Goal: Navigation & Orientation: Understand site structure

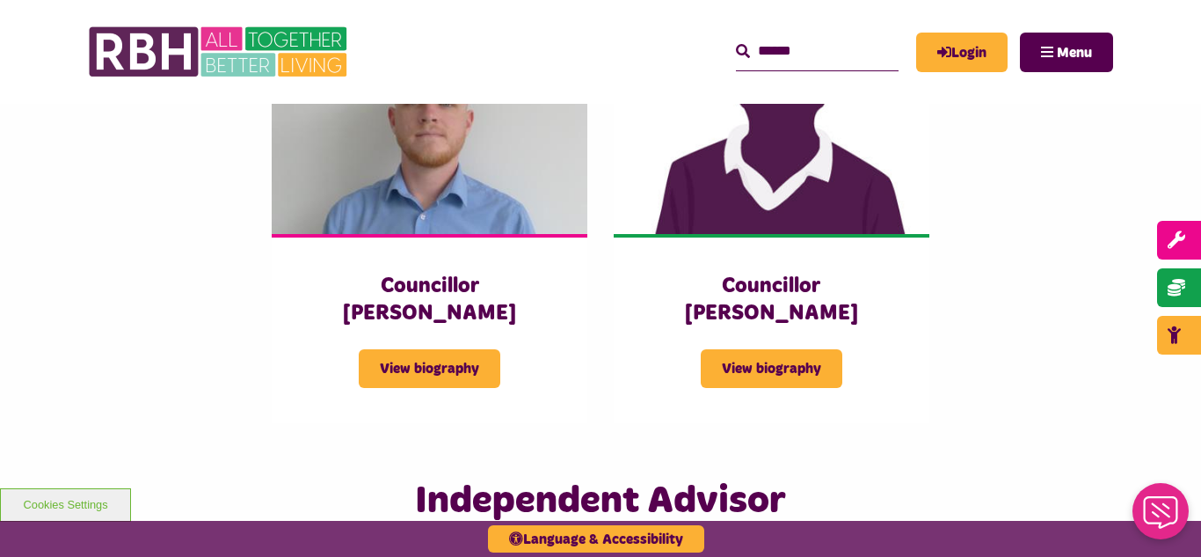
scroll to position [3939, 0]
click at [225, 72] on img at bounding box center [220, 52] width 264 height 69
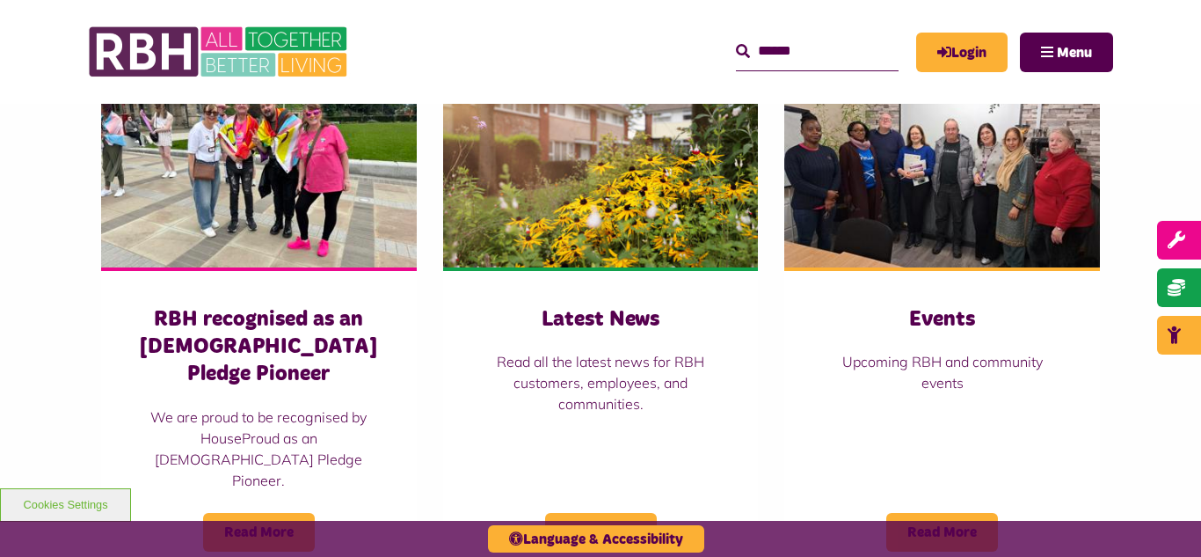
scroll to position [1231, 0]
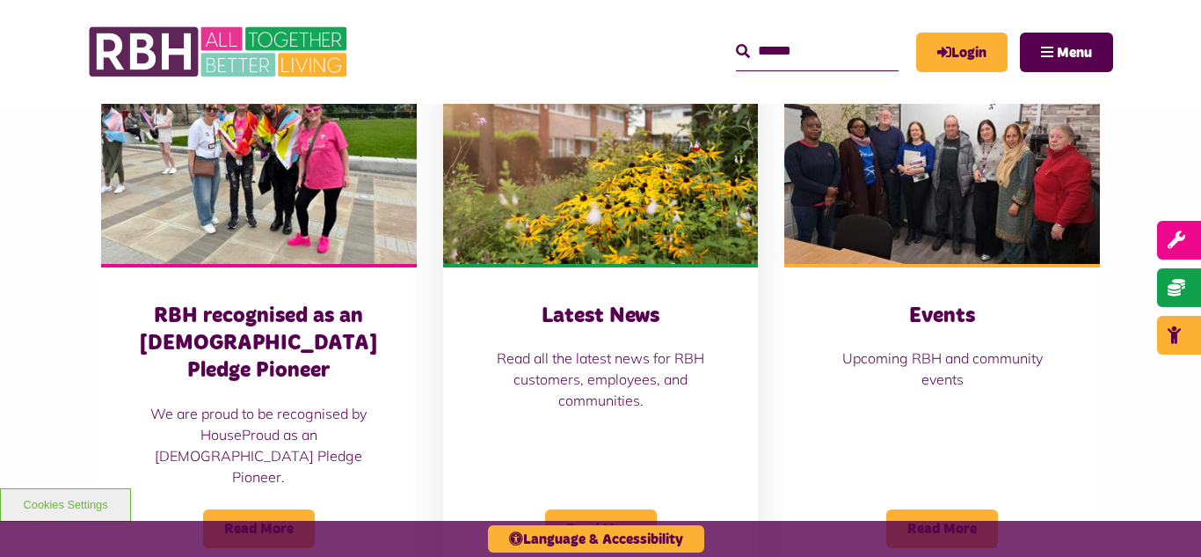
click at [594, 173] on img at bounding box center [601, 165] width 316 height 197
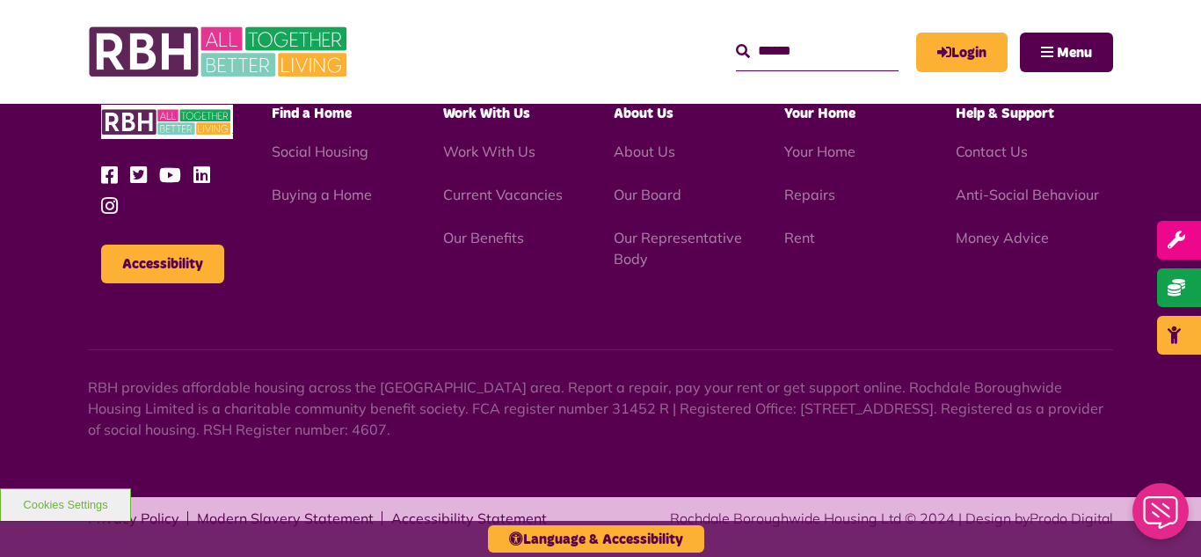
scroll to position [1914, 0]
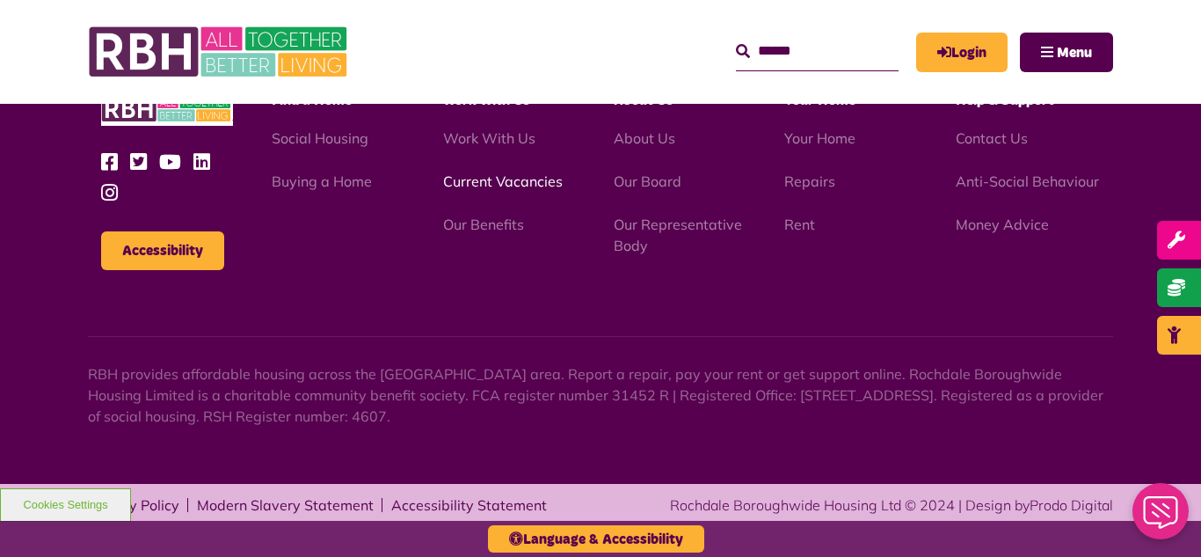
click at [475, 182] on link "Current Vacancies" at bounding box center [503, 181] width 120 height 18
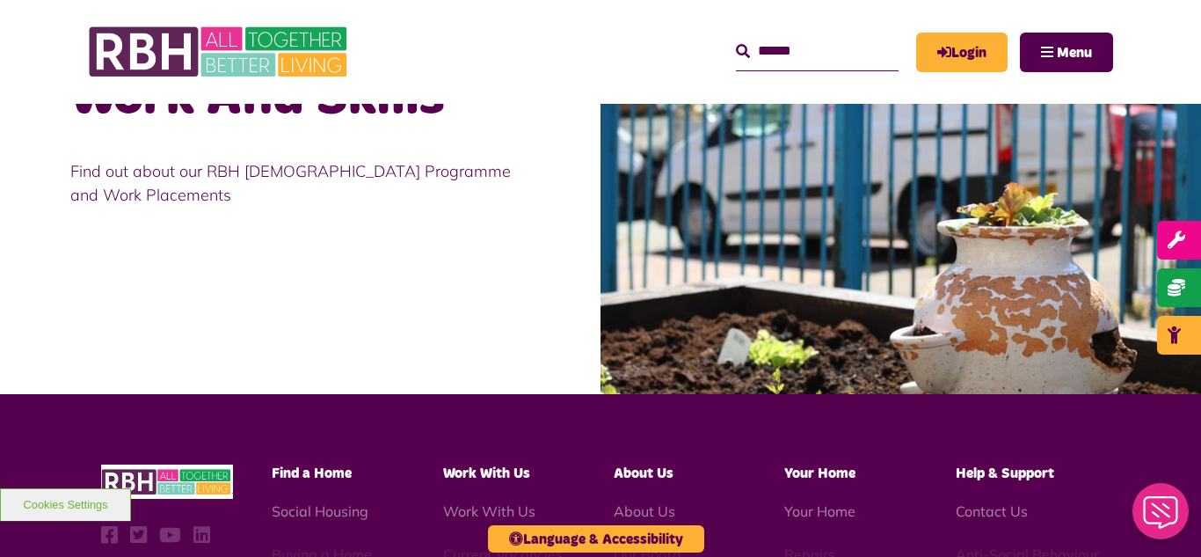
scroll to position [1794, 0]
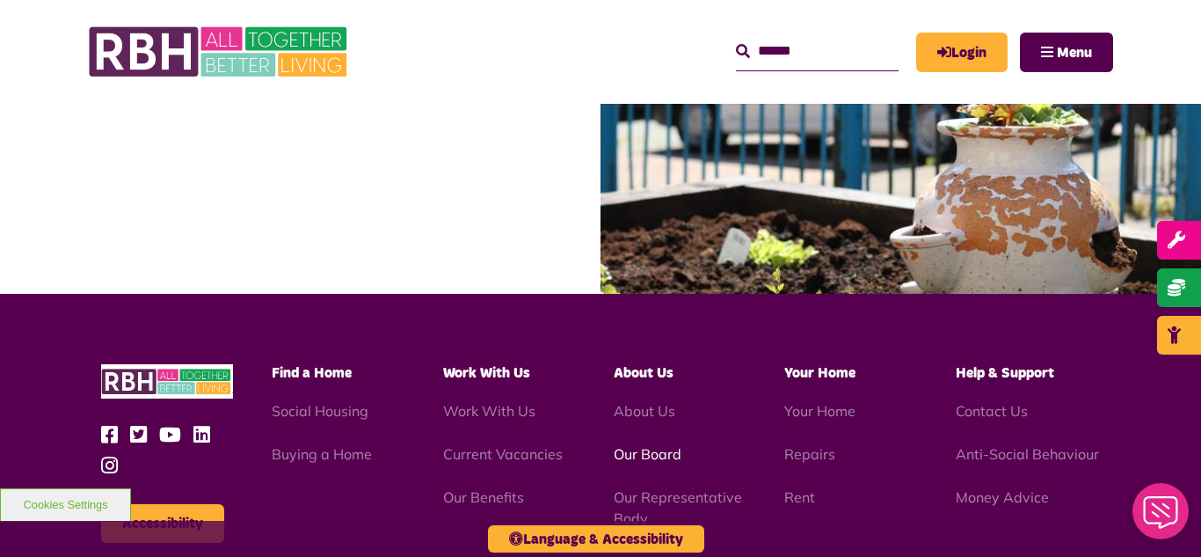
click at [638, 457] on link "Our Board" at bounding box center [648, 454] width 68 height 18
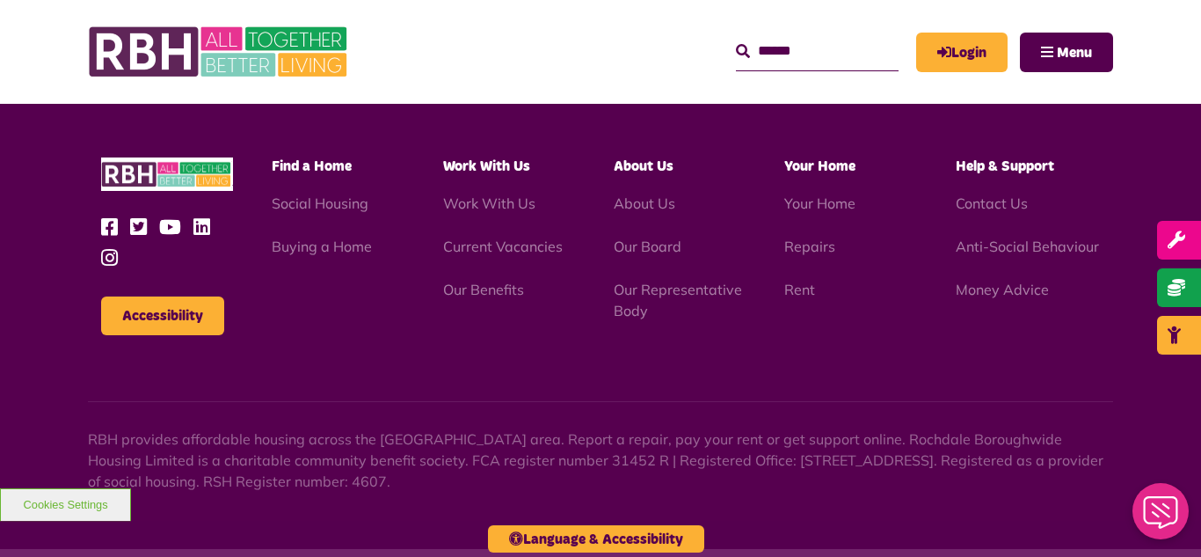
scroll to position [4618, 0]
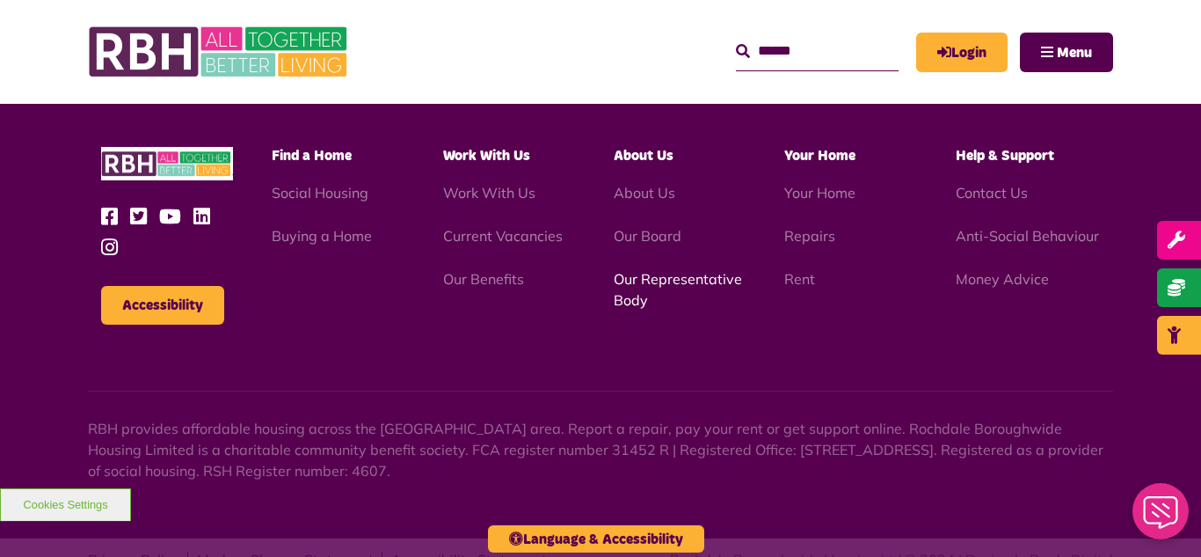
click at [662, 270] on link "Our Representative Body" at bounding box center [678, 289] width 128 height 39
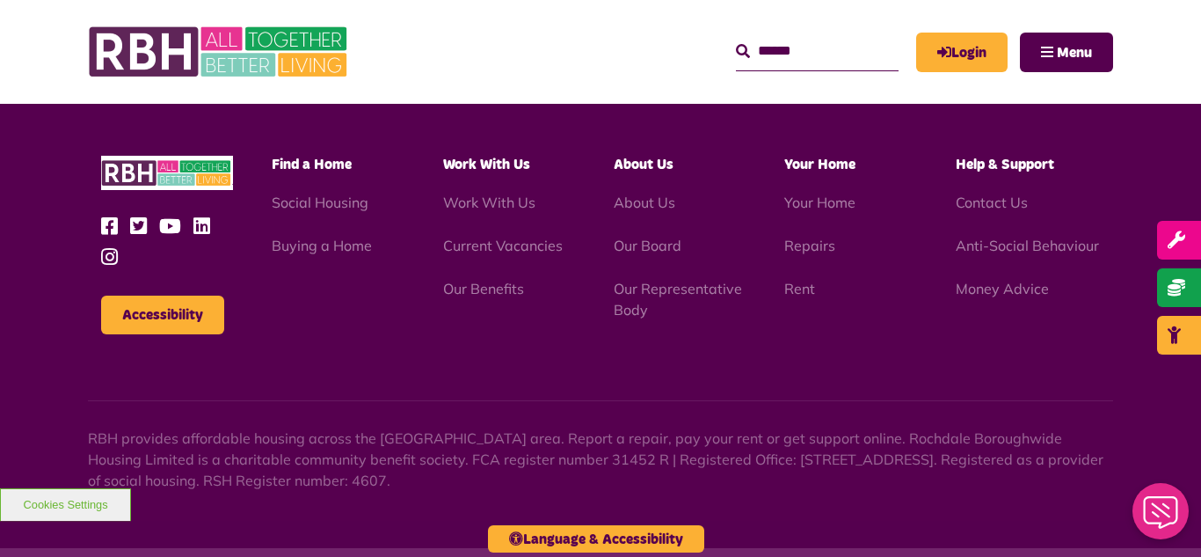
scroll to position [5105, 0]
